Goal: Task Accomplishment & Management: Manage account settings

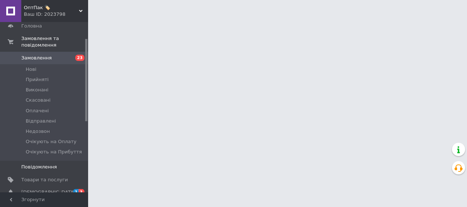
scroll to position [37, 0]
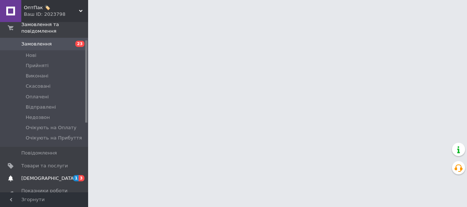
click at [43, 175] on span "[DEMOGRAPHIC_DATA]" at bounding box center [48, 178] width 54 height 7
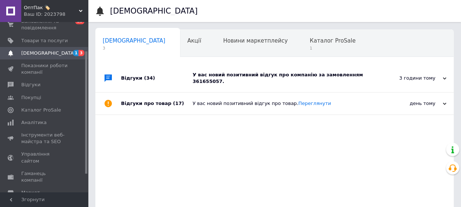
scroll to position [0, 4]
click at [34, 88] on span "Відгуки" at bounding box center [30, 84] width 19 height 7
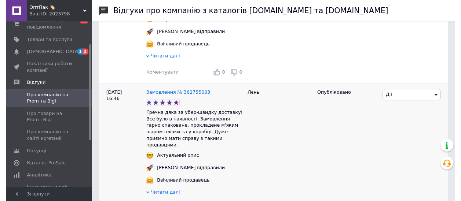
scroll to position [293, 0]
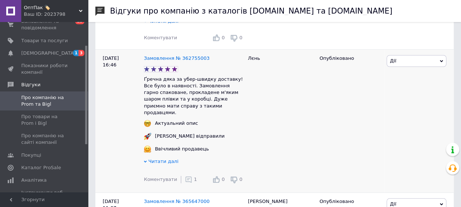
click at [194, 176] on span "1" at bounding box center [195, 179] width 3 height 6
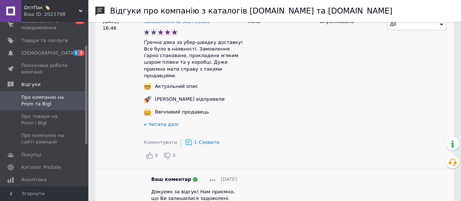
scroll to position [367, 0]
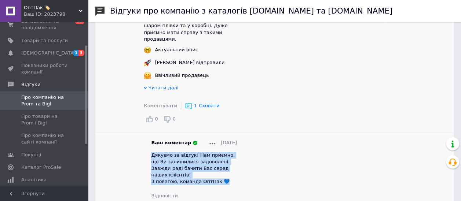
drag, startPoint x: 219, startPoint y: 160, endPoint x: 146, endPoint y: 136, distance: 76.7
click at [146, 140] on div "Ваш коментар [DATE] Дякуємо за відгук! Нам приємно, що Ви залишилися задоволені…" at bounding box center [194, 169] width 100 height 59
copy span "Дякуємо за відгук! Нам приємно, що Ви залишилися задоволені. Завжди раді бачити…"
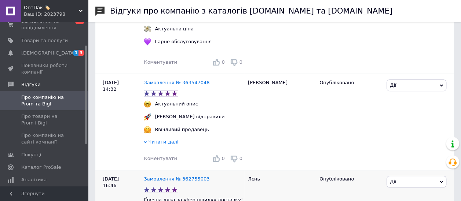
scroll to position [183, 0]
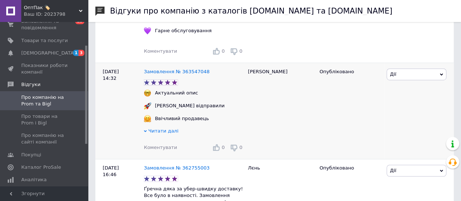
click at [167, 148] on span "Коментувати" at bounding box center [160, 148] width 33 height 6
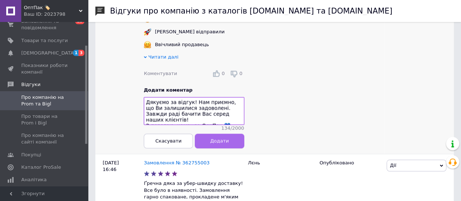
type textarea "Дякуємо за відгук! Нам приємно, що Ви залишилися задоволені. Завжди раді бачити…"
click at [229, 140] on button "Додати" at bounding box center [219, 141] width 49 height 15
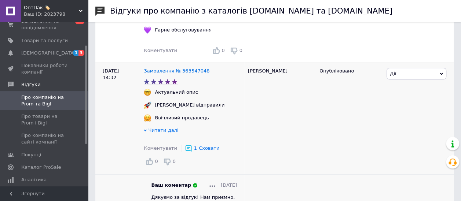
scroll to position [111, 0]
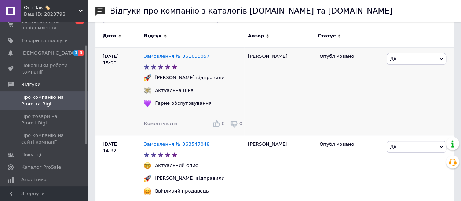
click at [169, 123] on span "Коментувати" at bounding box center [160, 124] width 33 height 6
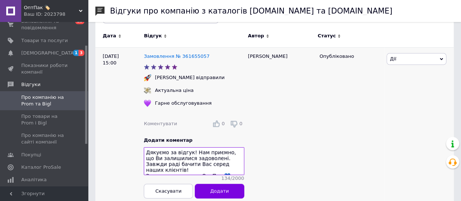
type textarea "Дякуємо за відгук! Нам приємно, що Ви залишилися задоволені. Завжди раді бачити…"
click at [234, 190] on button "Додати" at bounding box center [219, 191] width 49 height 15
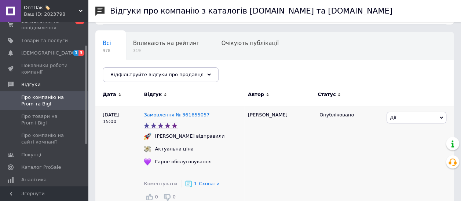
scroll to position [1, 0]
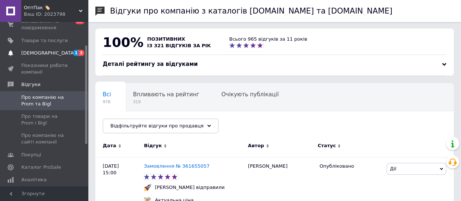
click at [56, 56] on span "[DEMOGRAPHIC_DATA]" at bounding box center [44, 53] width 47 height 7
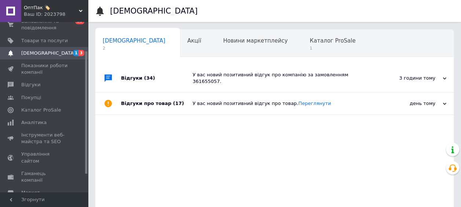
scroll to position [0, 4]
click at [358, 100] on div "У вас новий позитивний відгук про товар. [GEOGRAPHIC_DATA]" at bounding box center [283, 103] width 180 height 7
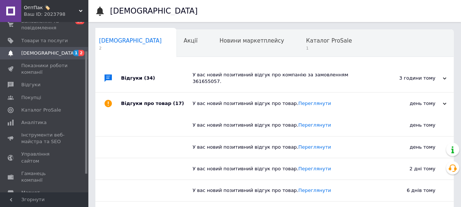
click at [358, 100] on div "У вас новий позитивний відгук про товар. [GEOGRAPHIC_DATA]" at bounding box center [283, 103] width 180 height 7
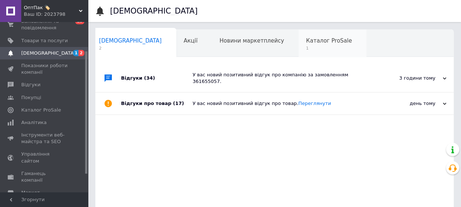
click at [299, 32] on div "Каталог ProSale 1" at bounding box center [333, 44] width 68 height 28
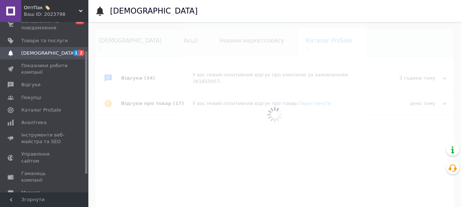
scroll to position [0, 5]
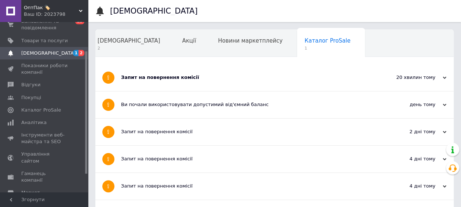
click at [255, 83] on div "Запит на повернення комісії" at bounding box center [247, 77] width 252 height 27
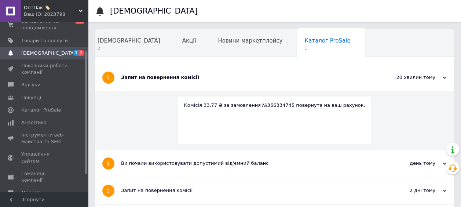
click at [255, 83] on div "Запит на повернення комісії" at bounding box center [247, 77] width 252 height 27
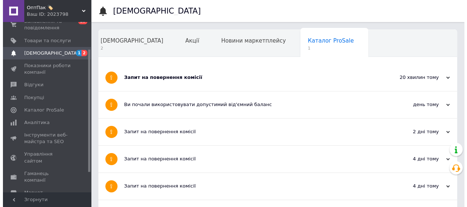
scroll to position [3, 0]
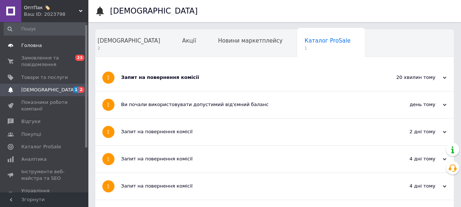
click at [50, 51] on link "Головна" at bounding box center [45, 45] width 90 height 12
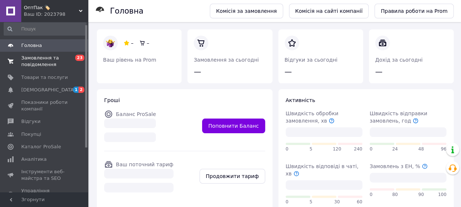
click at [45, 68] on link "Замовлення та повідомлення 0 23" at bounding box center [45, 61] width 90 height 19
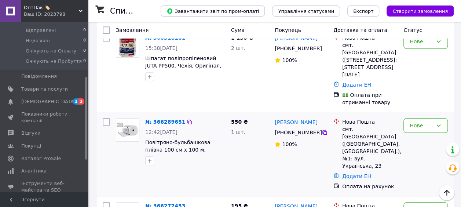
scroll to position [110, 0]
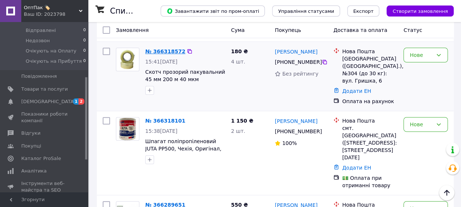
click at [165, 49] on link "№ 366318572" at bounding box center [165, 51] width 40 height 6
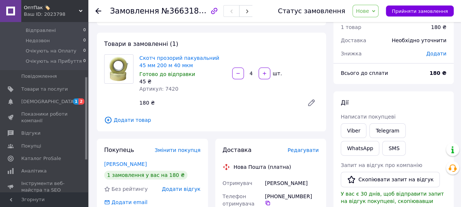
scroll to position [73, 0]
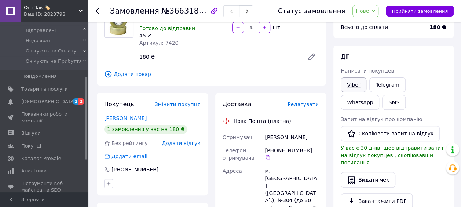
click at [350, 87] on link "Viber" at bounding box center [354, 84] width 26 height 15
click at [63, 98] on span "[DEMOGRAPHIC_DATA]" at bounding box center [44, 101] width 47 height 7
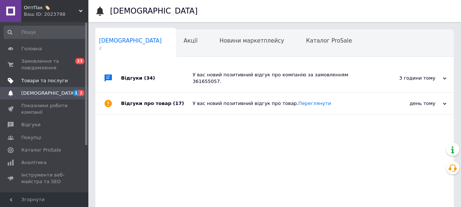
click at [54, 83] on span "Товари та послуги" at bounding box center [44, 80] width 47 height 7
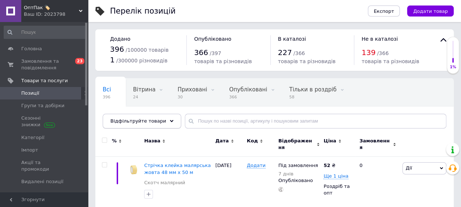
click at [135, 116] on div "Відфільтруйте товари" at bounding box center [142, 121] width 78 height 15
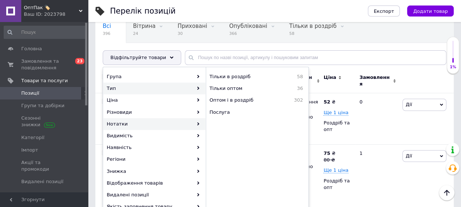
scroll to position [73, 0]
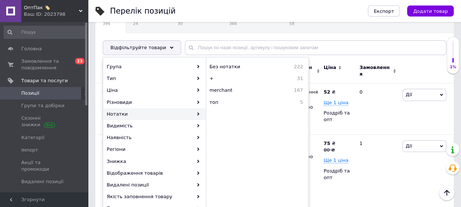
click at [426, 63] on div at bounding box center [427, 71] width 53 height 25
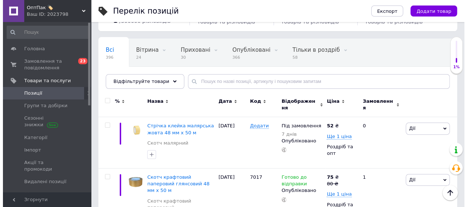
scroll to position [0, 0]
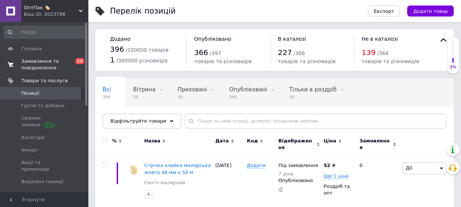
click at [3, 67] on span at bounding box center [10, 64] width 21 height 13
